Goal: Information Seeking & Learning: Learn about a topic

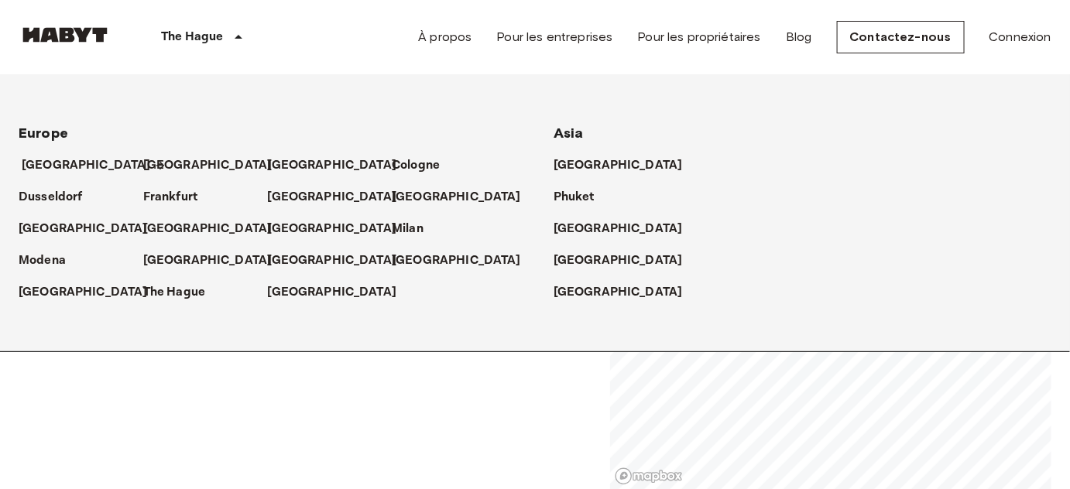
click at [63, 163] on p "[GEOGRAPHIC_DATA]" at bounding box center [86, 165] width 129 height 19
click at [279, 256] on p "[GEOGRAPHIC_DATA]" at bounding box center [335, 261] width 129 height 19
click at [592, 163] on p "[GEOGRAPHIC_DATA]" at bounding box center [621, 165] width 129 height 19
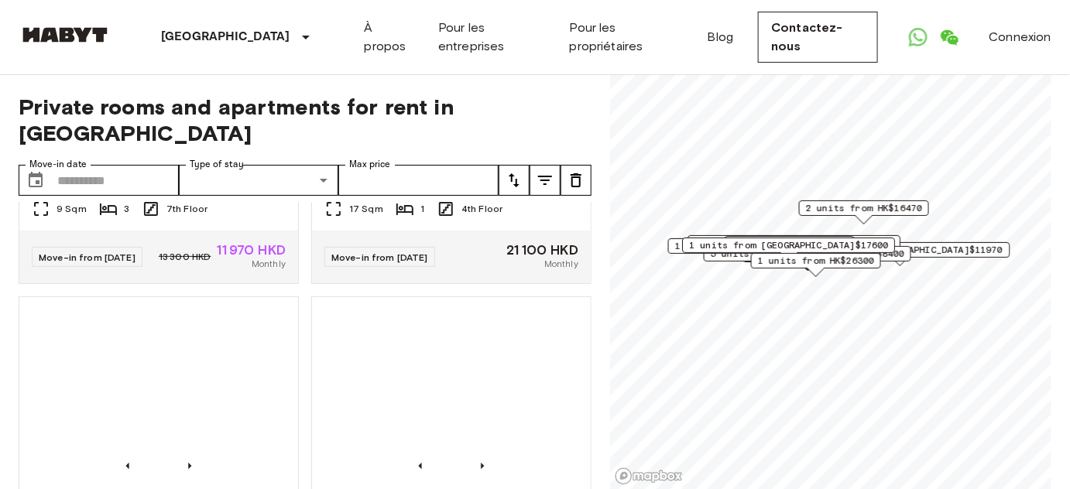
scroll to position [1689, 0]
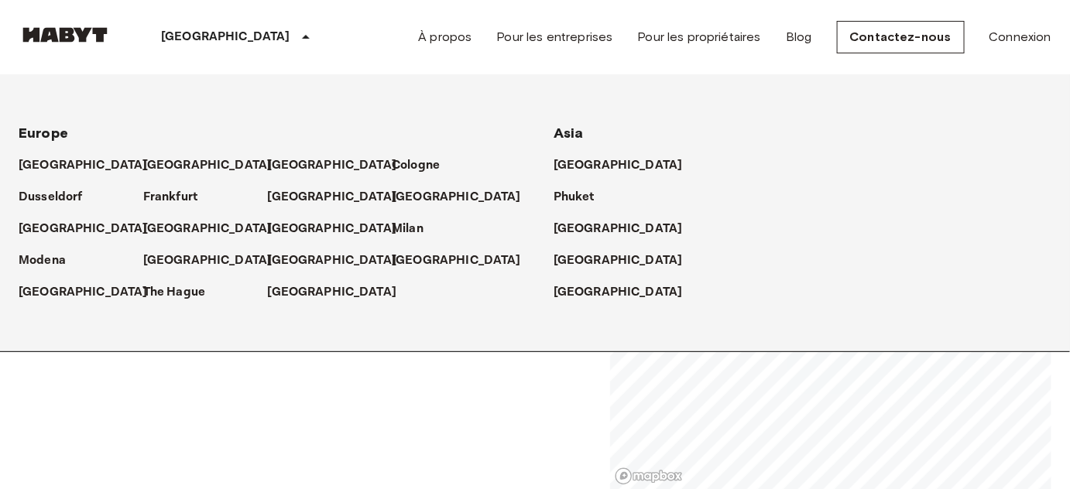
click at [204, 36] on p "[GEOGRAPHIC_DATA]" at bounding box center [225, 37] width 129 height 19
click at [284, 194] on p "[GEOGRAPHIC_DATA]" at bounding box center [335, 197] width 129 height 19
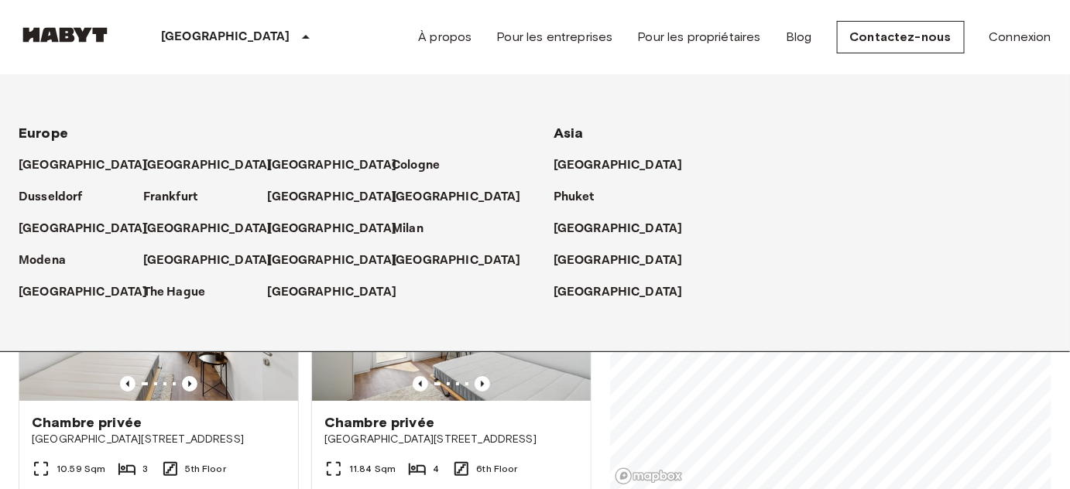
click at [592, 383] on div "Private rooms and apartments for rent in [GEOGRAPHIC_DATA] Move-in date ​ Move-…" at bounding box center [535, 282] width 1033 height 415
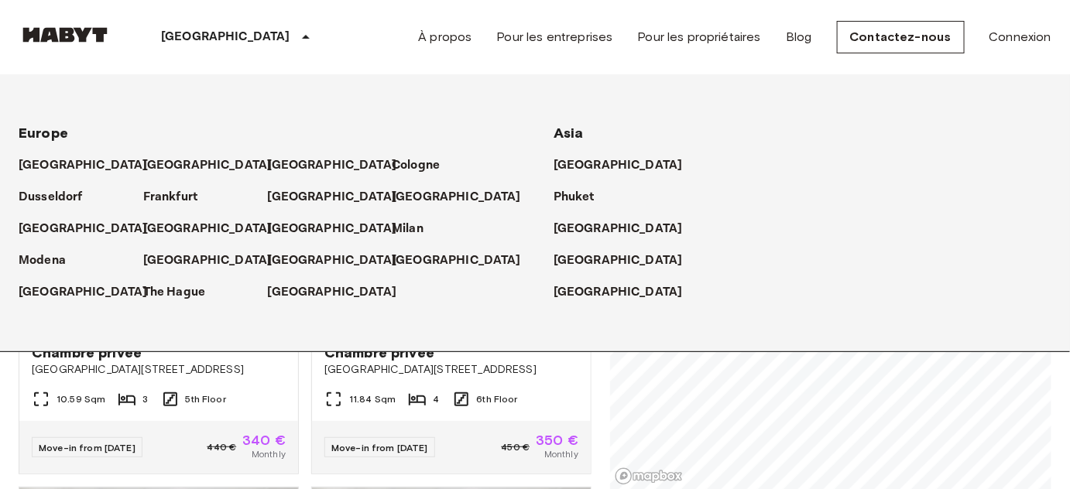
click at [597, 383] on div "Private rooms and apartments for rent in [GEOGRAPHIC_DATA] Move-in date ​ Move-…" at bounding box center [535, 282] width 1033 height 415
click at [146, 161] on p "[GEOGRAPHIC_DATA]" at bounding box center [210, 165] width 129 height 19
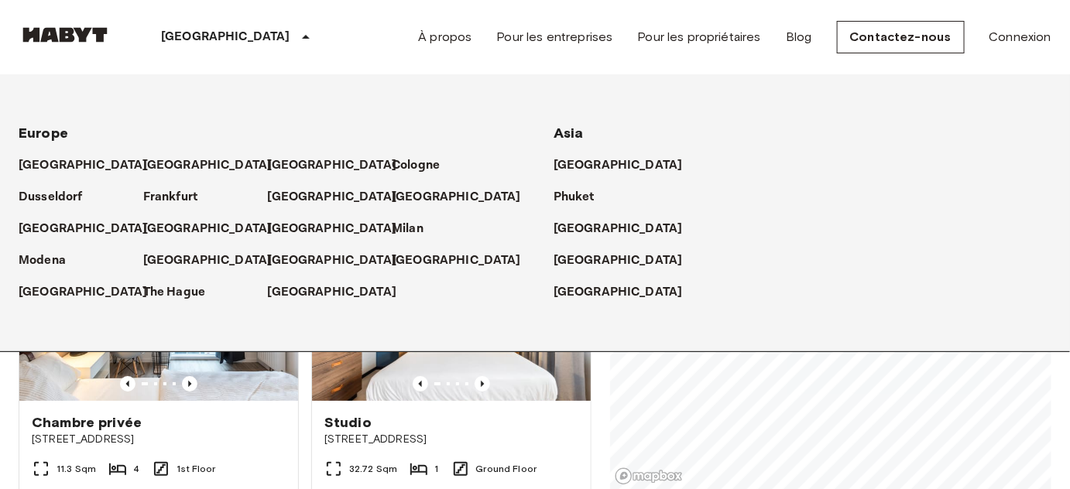
click at [178, 33] on p "[GEOGRAPHIC_DATA]" at bounding box center [225, 37] width 129 height 19
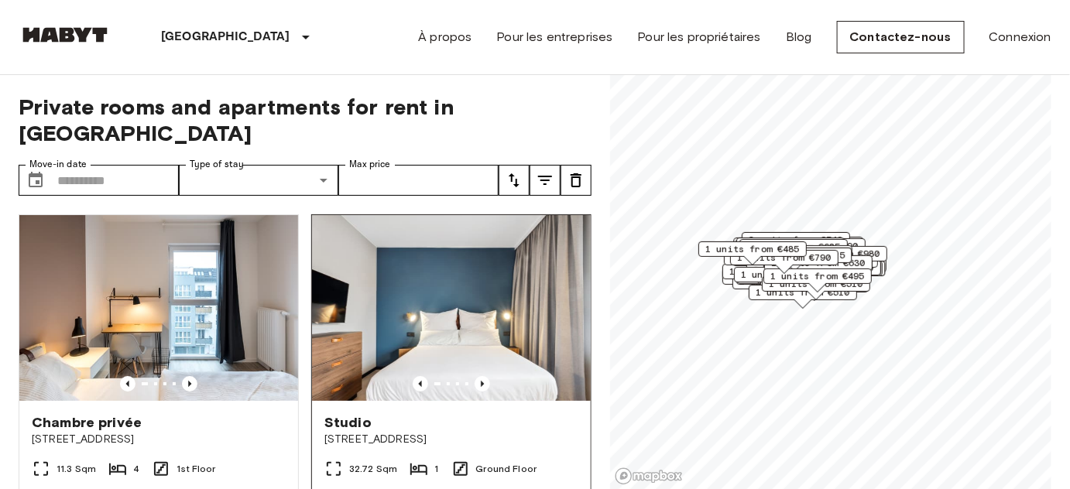
scroll to position [140, 0]
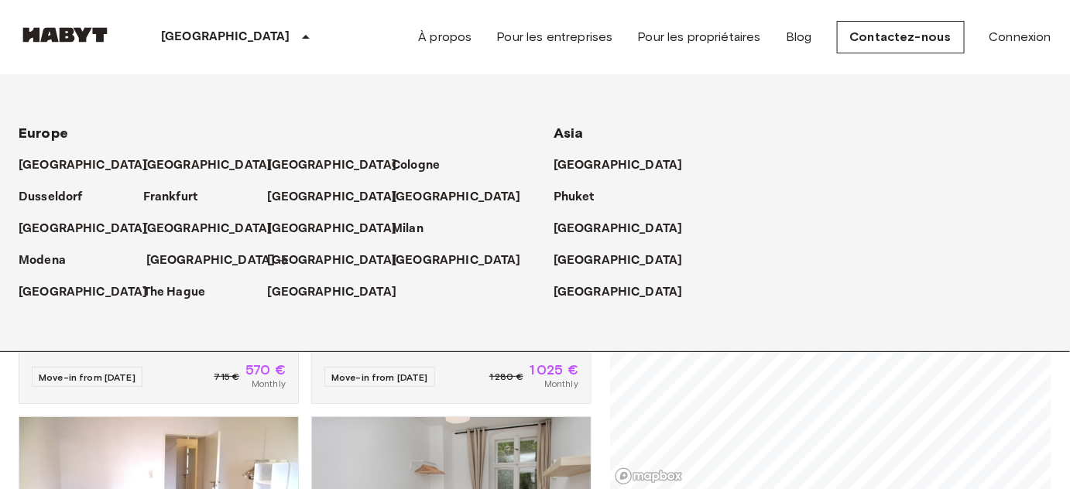
click at [179, 262] on p "[GEOGRAPHIC_DATA]" at bounding box center [210, 261] width 129 height 19
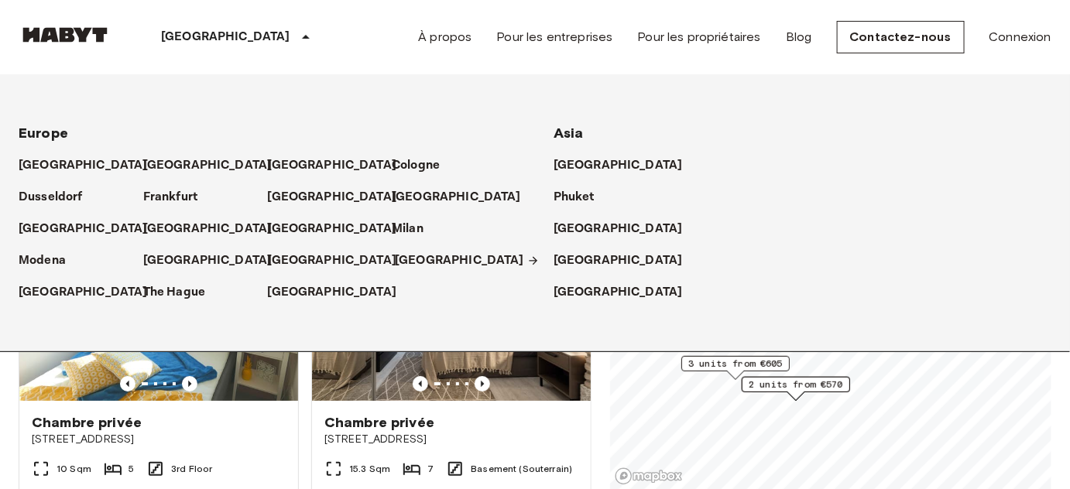
click at [415, 253] on p "[GEOGRAPHIC_DATA]" at bounding box center [459, 261] width 129 height 19
